Goal: Check status: Check status

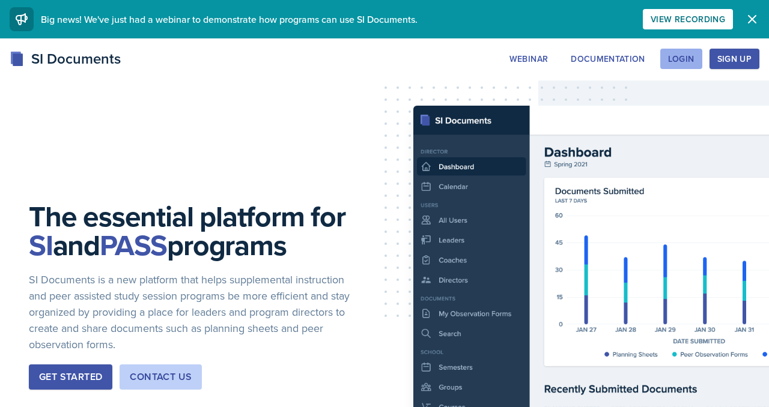
click at [668, 64] on div "Login" at bounding box center [681, 59] width 26 height 10
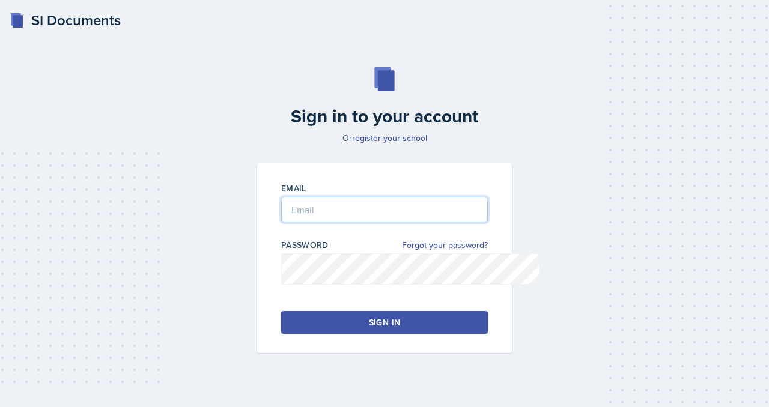
type input "[EMAIL_ADDRESS][DOMAIN_NAME]"
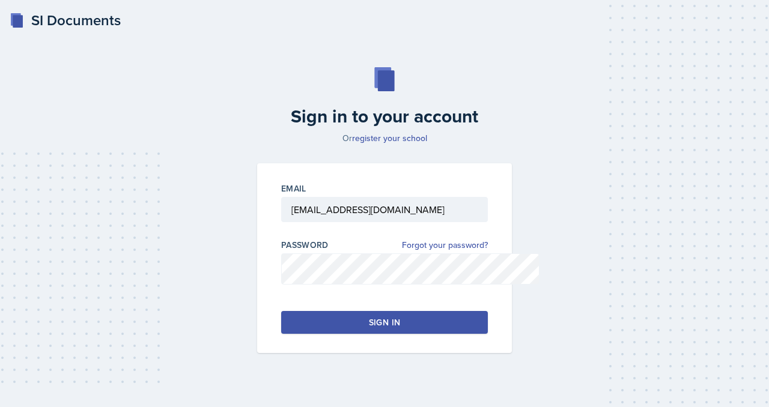
click at [324, 334] on button "Sign in" at bounding box center [384, 322] width 207 height 23
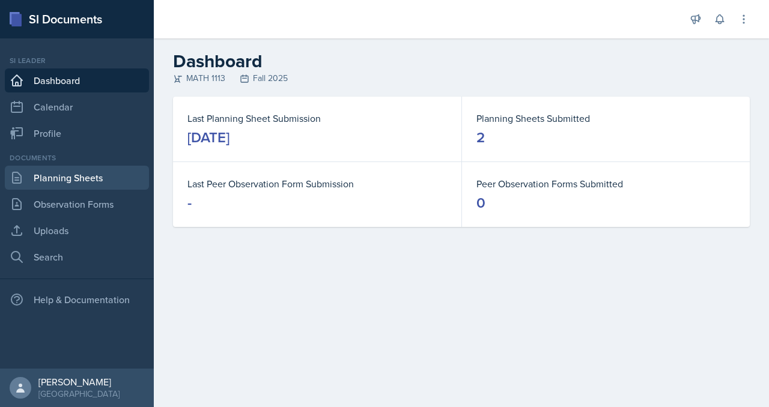
click at [105, 190] on link "Planning Sheets" at bounding box center [77, 178] width 144 height 24
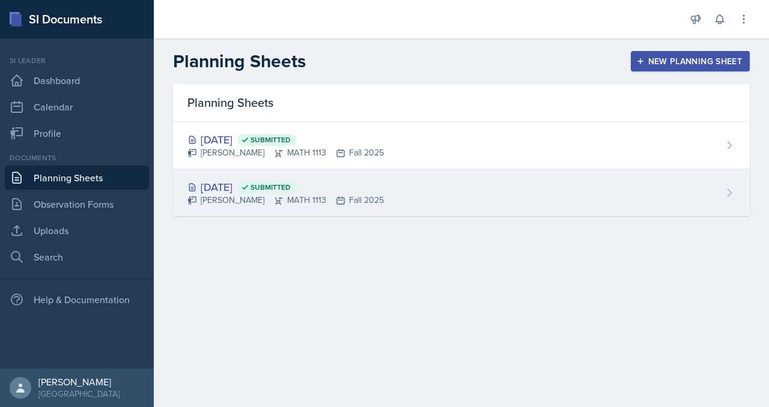
click at [282, 216] on div "[DATE] Submitted [PERSON_NAME] MATH 1113 Fall 2025" at bounding box center [461, 192] width 577 height 47
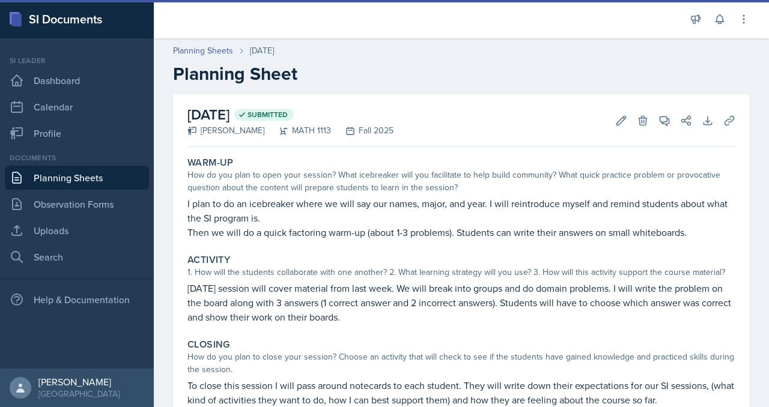
scroll to position [8, 0]
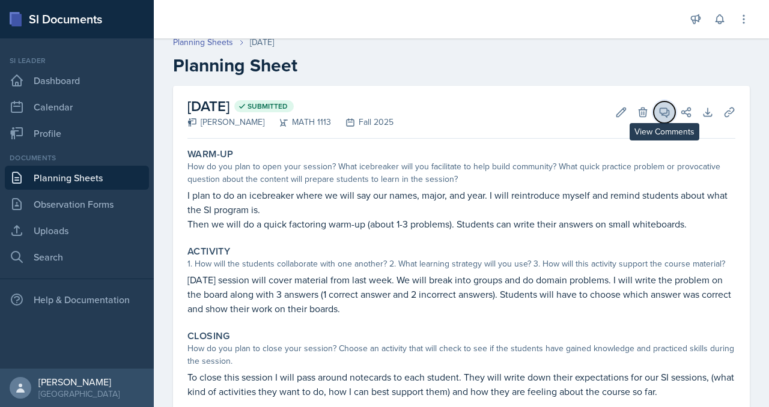
click at [659, 118] on icon at bounding box center [665, 112] width 12 height 12
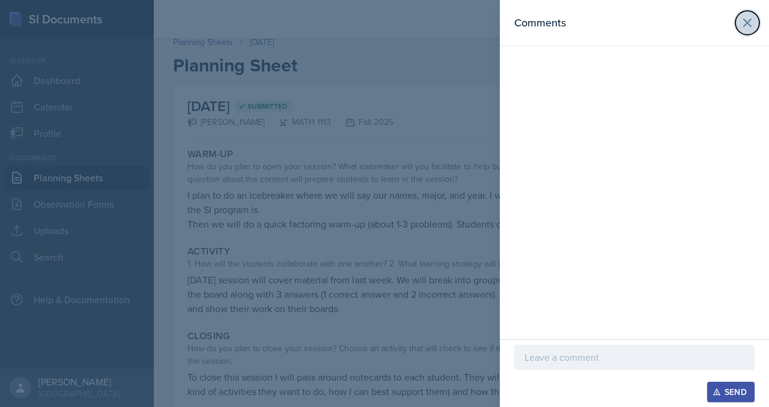
click at [740, 28] on icon at bounding box center [747, 23] width 14 height 14
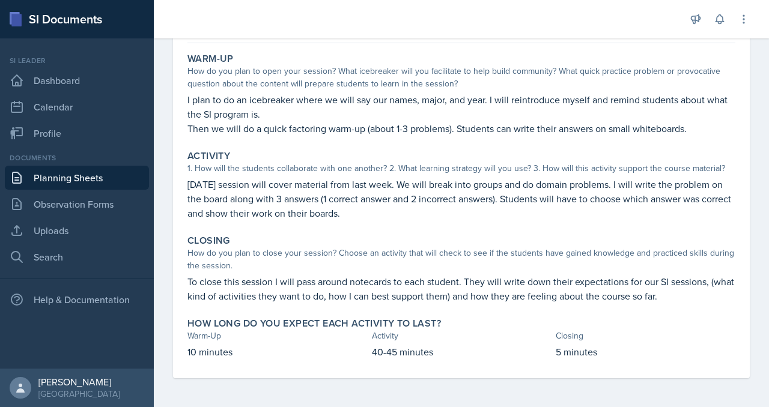
scroll to position [317, 0]
